Goal: Find specific page/section: Find specific page/section

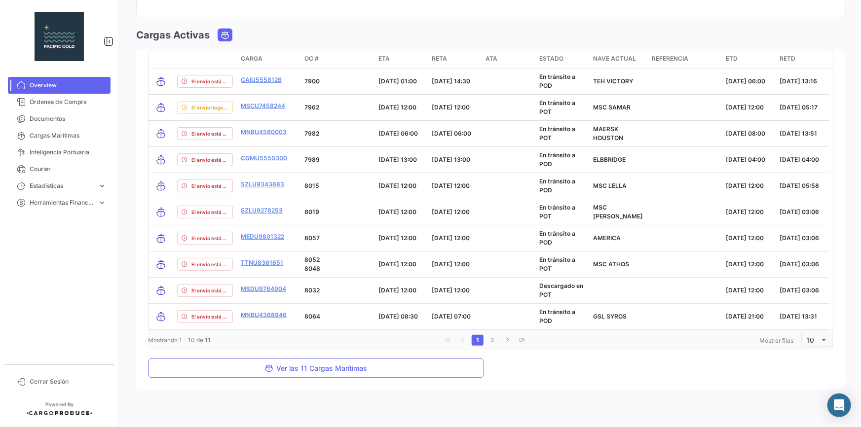
scroll to position [1167, 0]
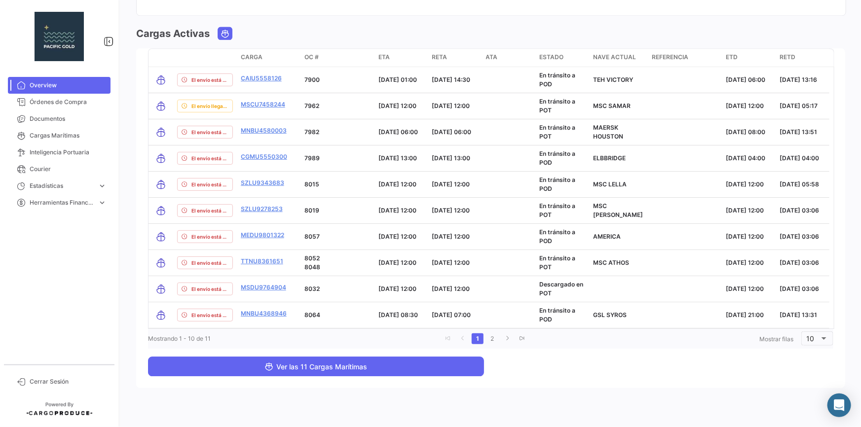
click at [354, 370] on button "Ver las 11 Cargas Marítimas" at bounding box center [316, 367] width 336 height 20
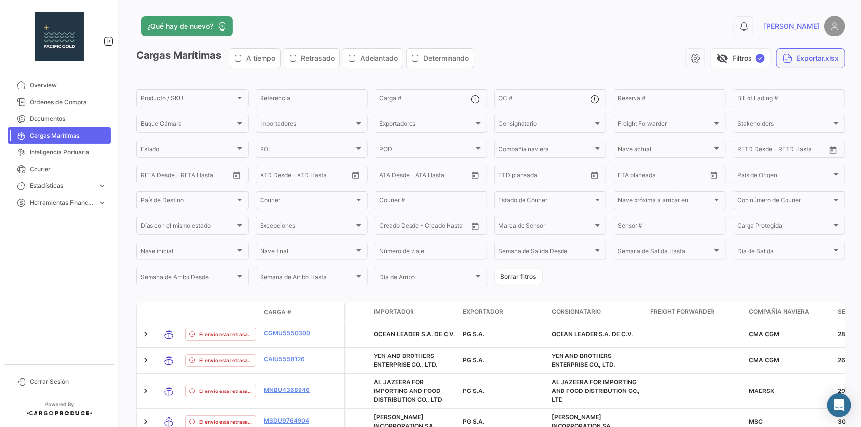
click at [802, 62] on button "Exportar.xlsx" at bounding box center [810, 58] width 69 height 20
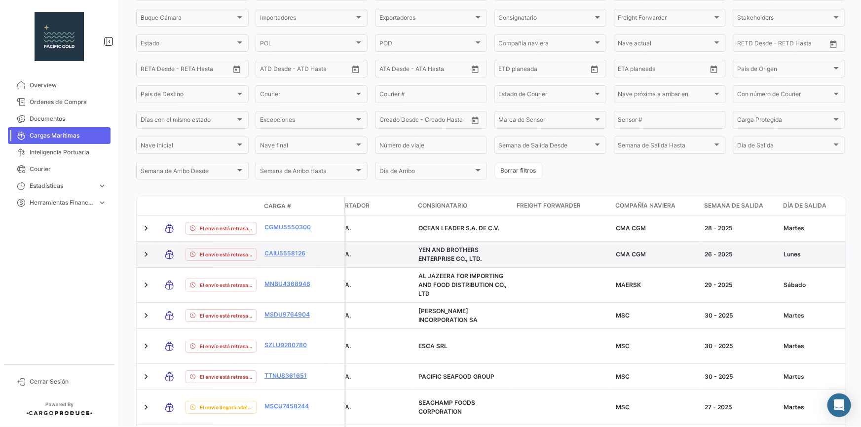
scroll to position [61, 0]
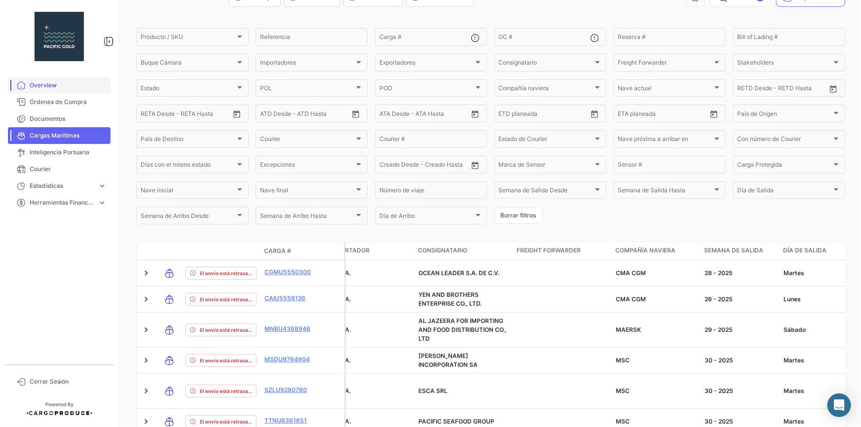
click at [57, 87] on span "Overview" at bounding box center [68, 85] width 77 height 9
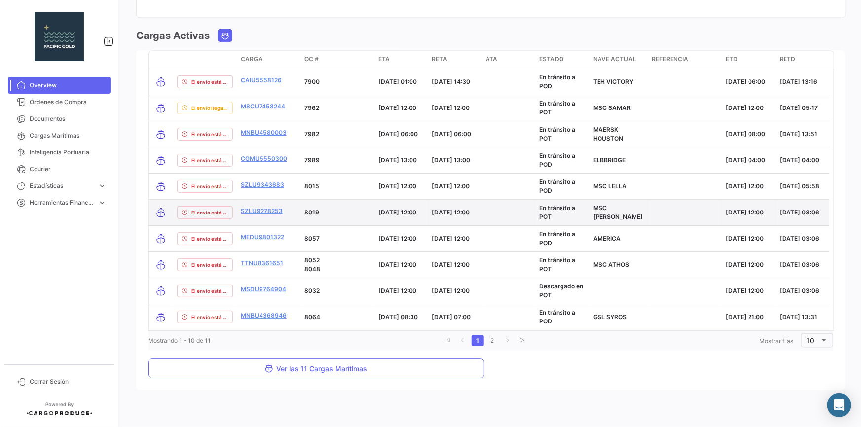
scroll to position [1167, 0]
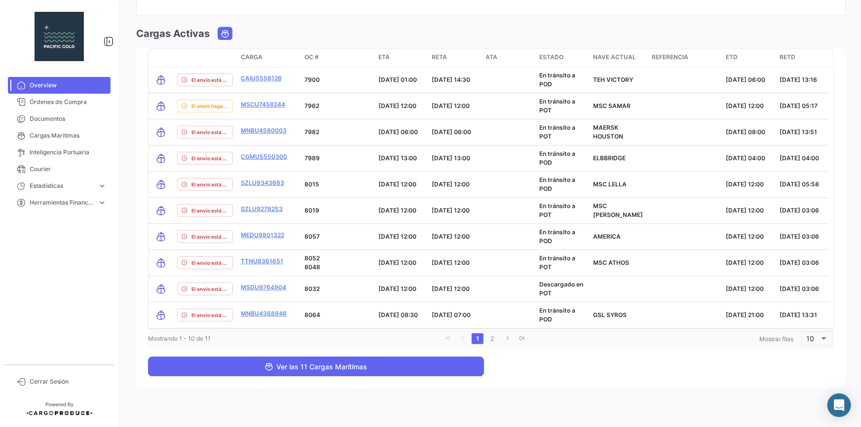
drag, startPoint x: 418, startPoint y: 358, endPoint x: 569, endPoint y: 363, distance: 151.5
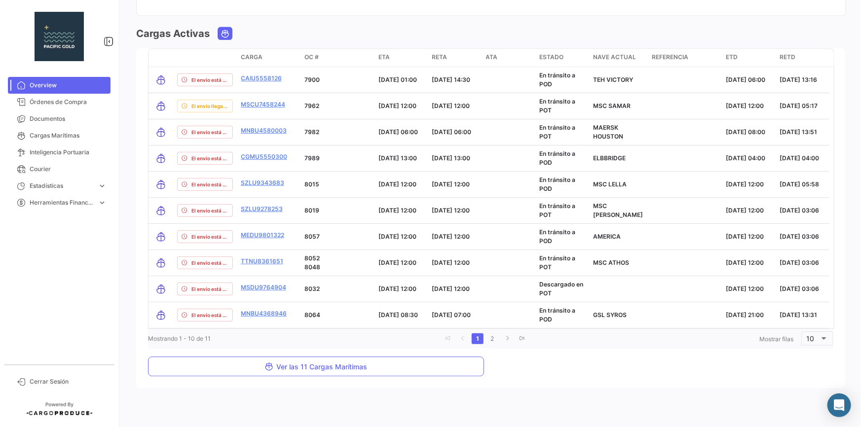
click at [418, 358] on button "Ver las 11 Cargas Marítimas" at bounding box center [316, 367] width 336 height 20
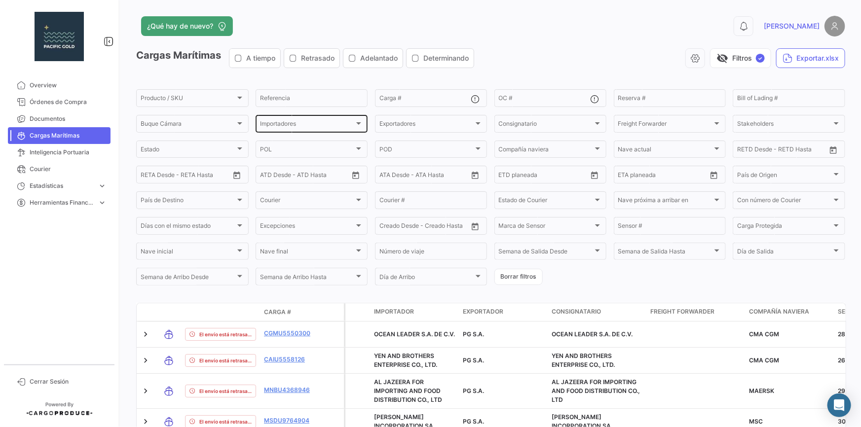
click at [306, 122] on div "Importadores" at bounding box center [307, 125] width 95 height 7
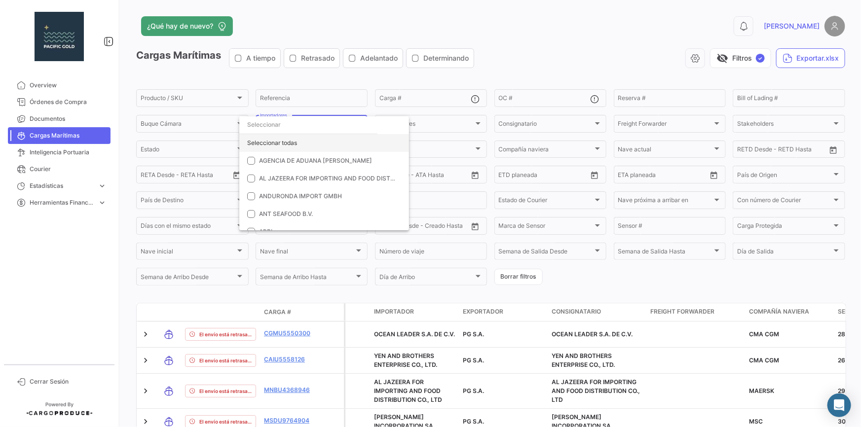
click at [294, 138] on div "Seleccionar todas" at bounding box center [324, 143] width 170 height 18
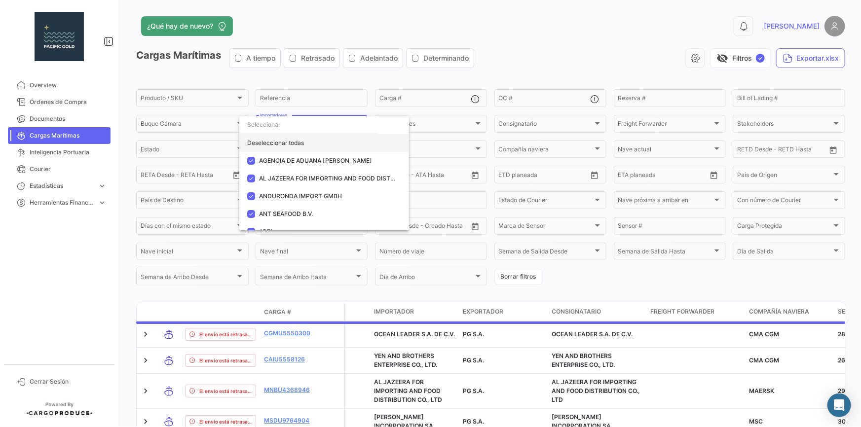
click at [294, 138] on div "Deseleccionar todas" at bounding box center [324, 143] width 170 height 18
click at [324, 128] on input "dropdown search" at bounding box center [308, 125] width 138 height 18
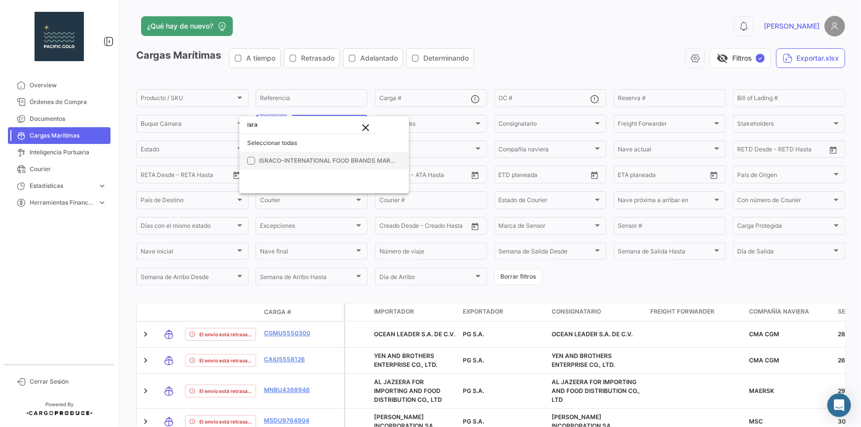
type input "isra"
click at [253, 160] on mat-pseudo-checkbox at bounding box center [251, 161] width 8 height 8
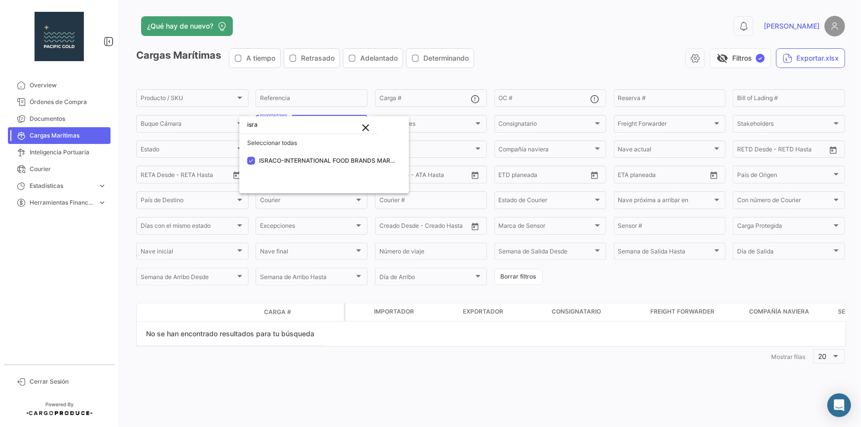
click at [365, 130] on mat-icon "close" at bounding box center [366, 128] width 12 height 12
drag, startPoint x: 284, startPoint y: 123, endPoint x: 429, endPoint y: 72, distance: 153.8
click at [284, 123] on input "dropdown search" at bounding box center [308, 125] width 138 height 18
click at [564, 32] on div at bounding box center [430, 213] width 861 height 427
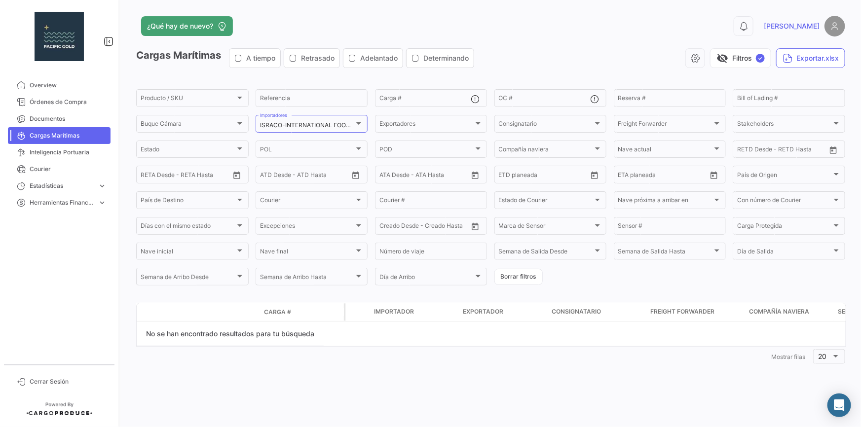
click at [740, 29] on div "0 [PERSON_NAME]" at bounding box center [685, 26] width 319 height 21
click at [54, 84] on span "Overview" at bounding box center [68, 85] width 77 height 9
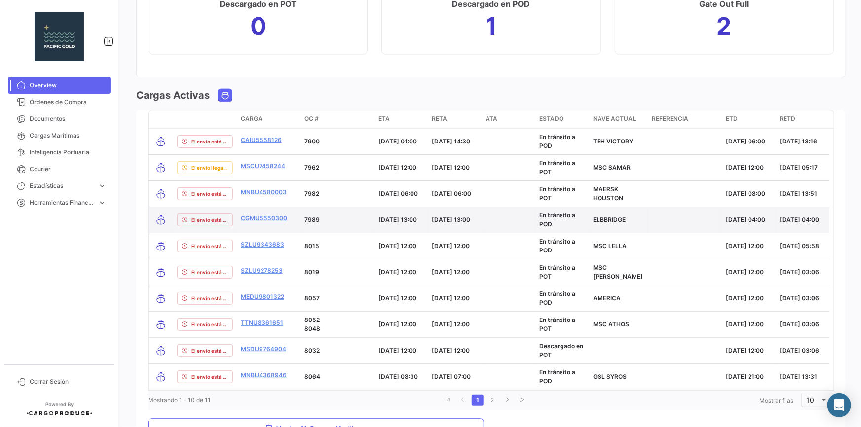
scroll to position [1121, 0]
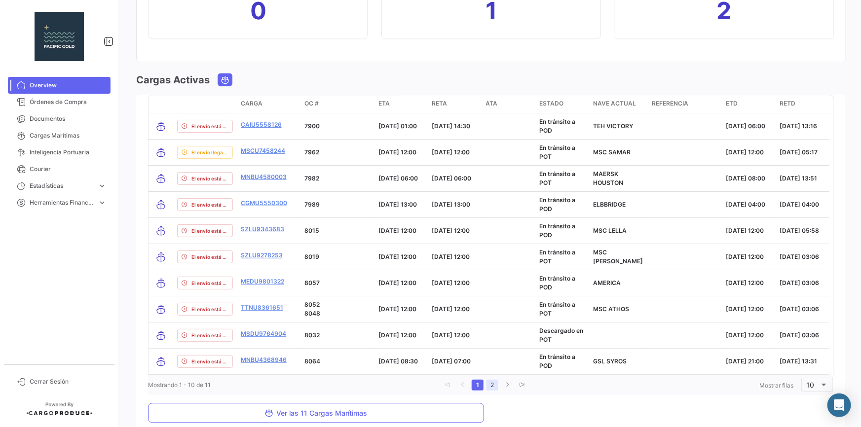
click at [489, 380] on link "2" at bounding box center [492, 385] width 12 height 11
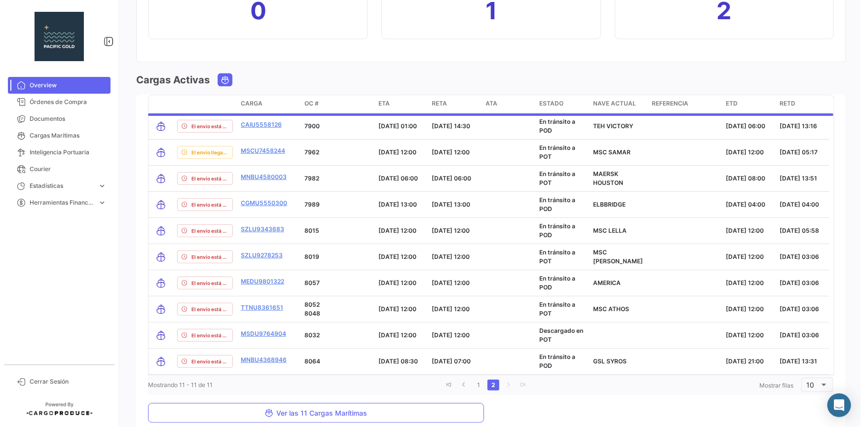
scroll to position [932, 0]
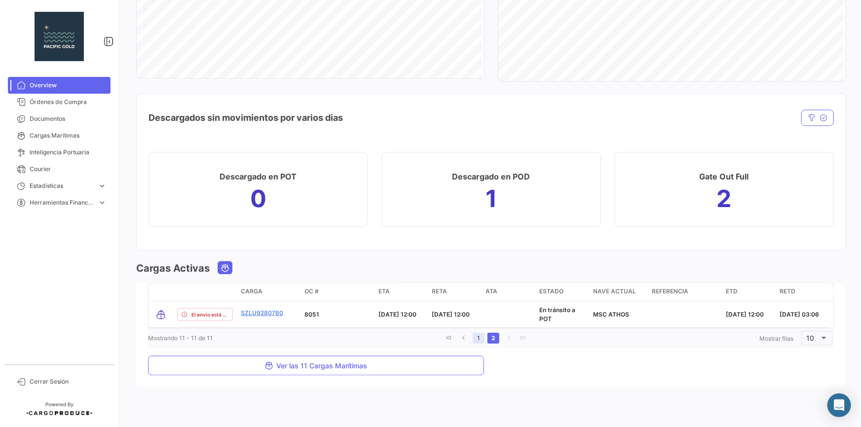
click at [476, 336] on link "1" at bounding box center [479, 338] width 12 height 11
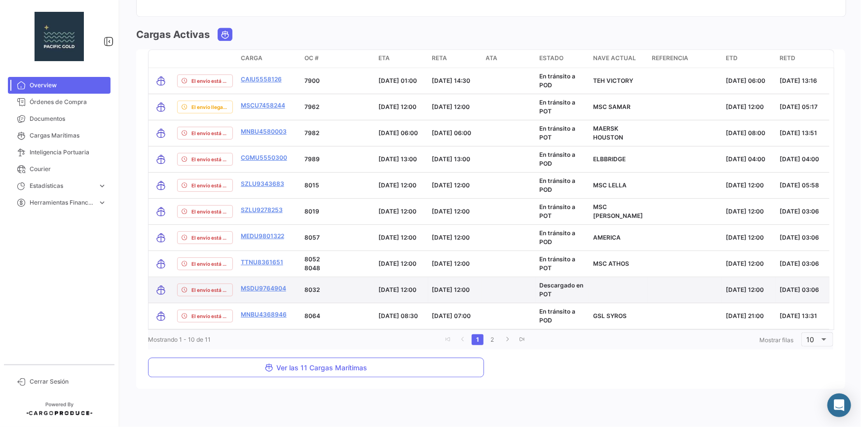
scroll to position [1167, 0]
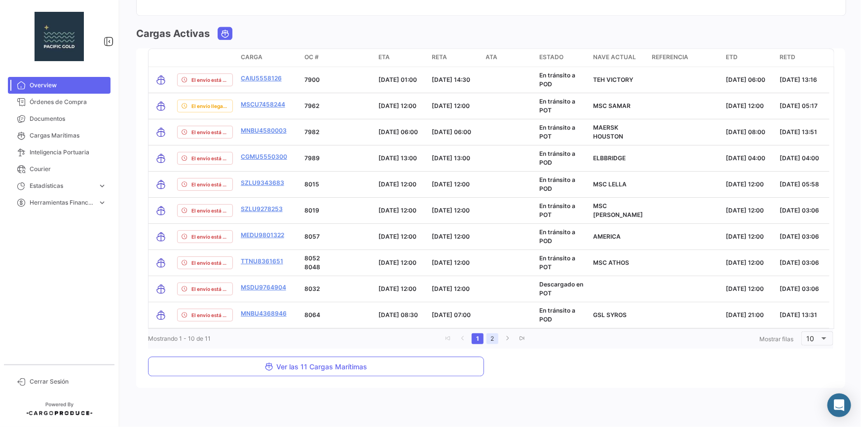
click at [493, 333] on link "2" at bounding box center [492, 338] width 12 height 11
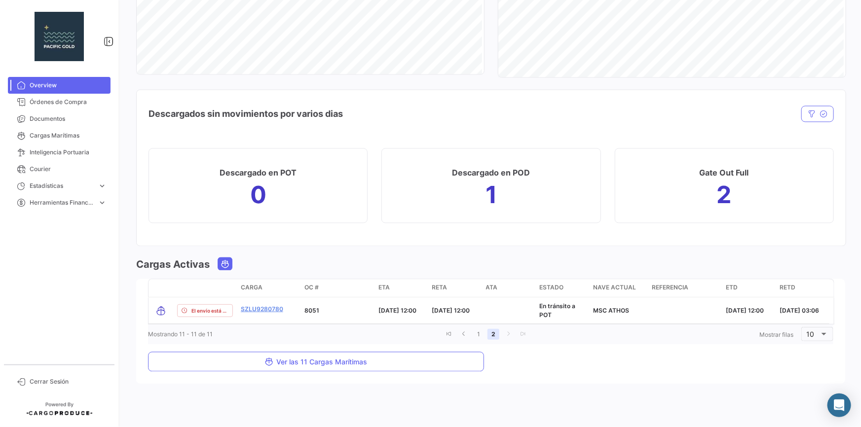
scroll to position [932, 0]
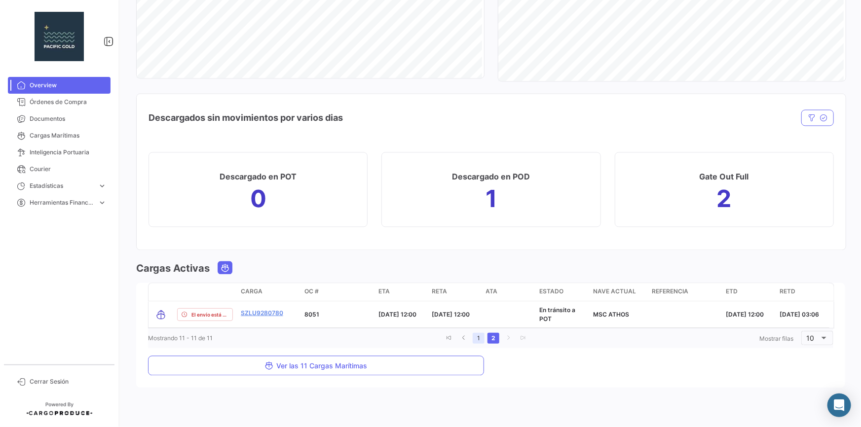
click at [478, 335] on link "1" at bounding box center [479, 338] width 12 height 11
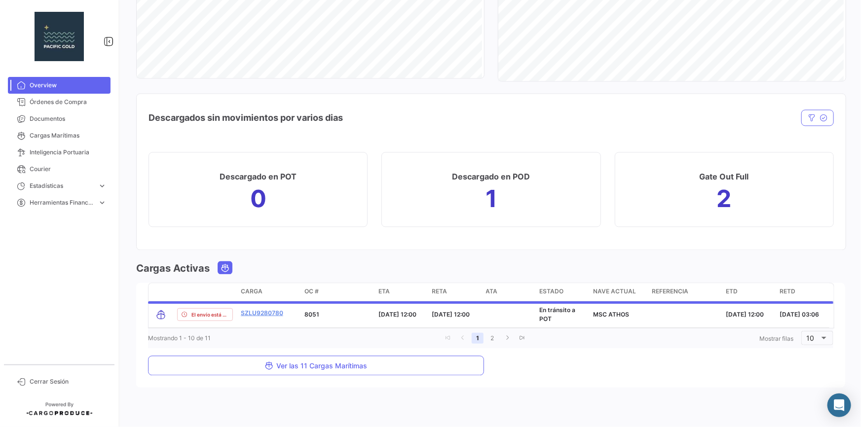
scroll to position [1167, 0]
